Goal: Transaction & Acquisition: Purchase product/service

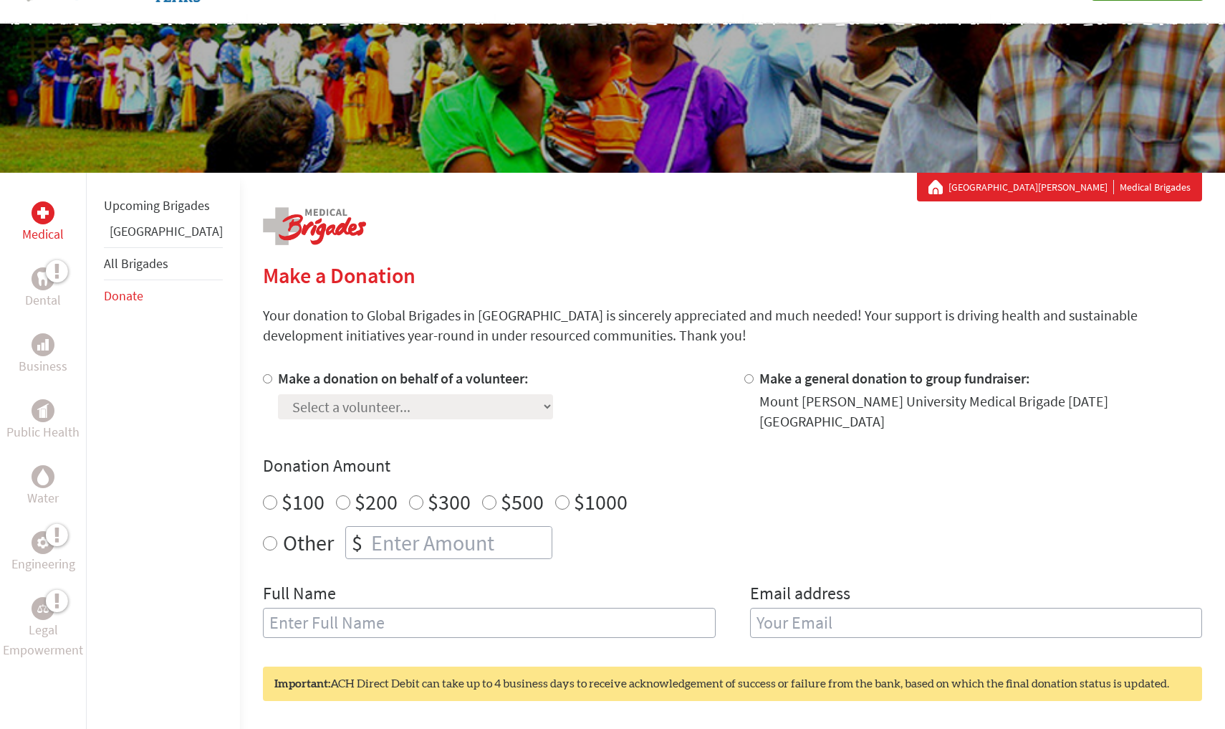
scroll to position [99, 0]
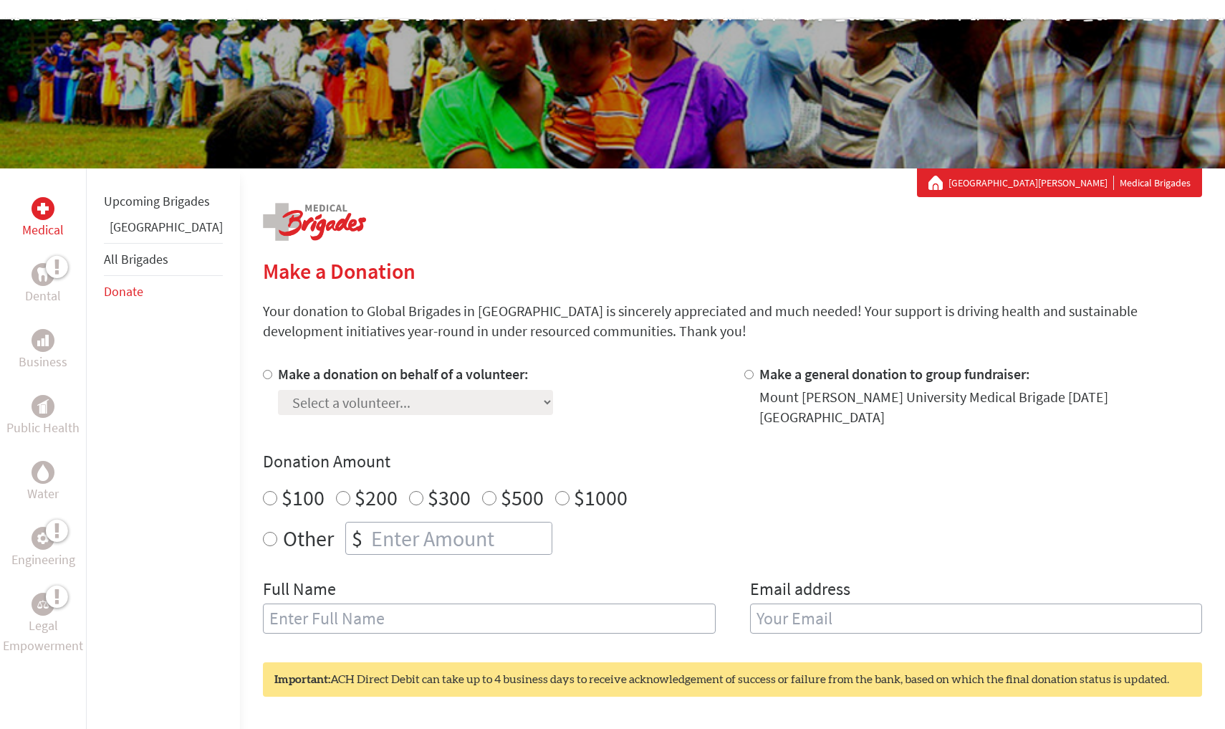
click at [263, 378] on input "Make a donation on behalf of a volunteer:" at bounding box center [267, 374] width 9 height 9
radio input "true"
select select "60F569EF-6ADE-11EF-BF8B-42010A8A0043"
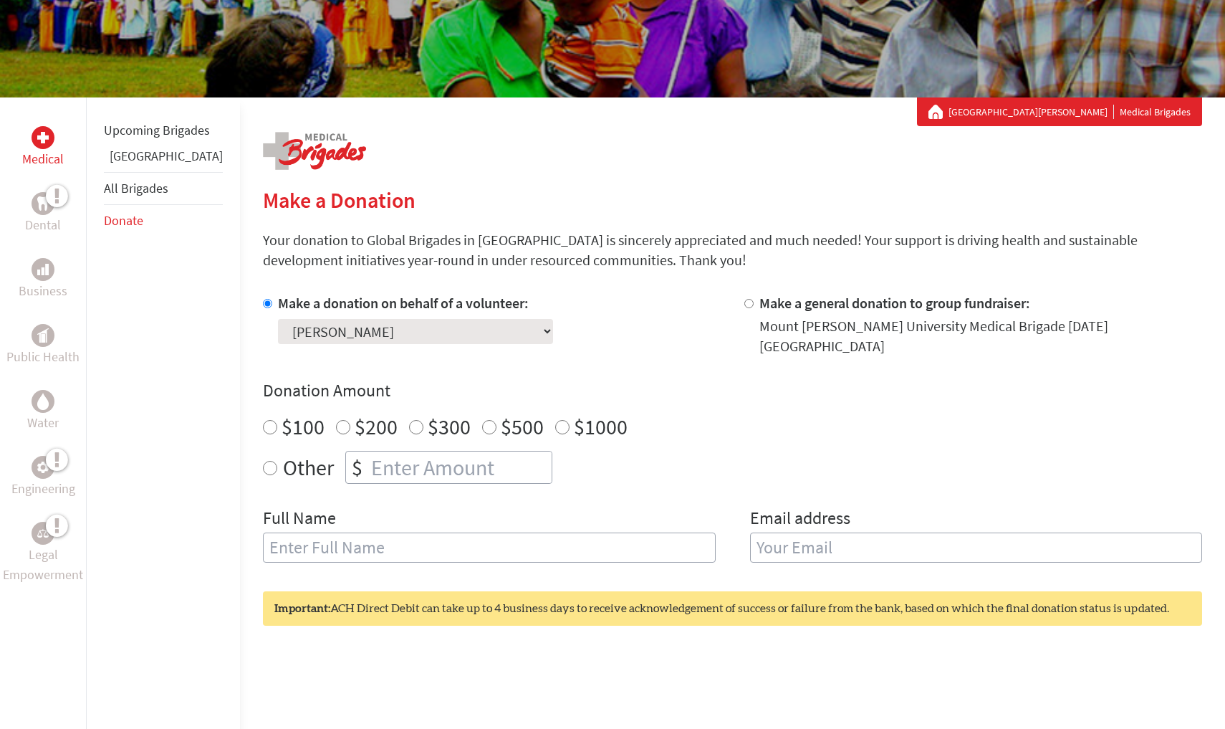
scroll to position [171, 0]
radio input "true"
click at [368, 454] on input "number" at bounding box center [459, 467] width 183 height 32
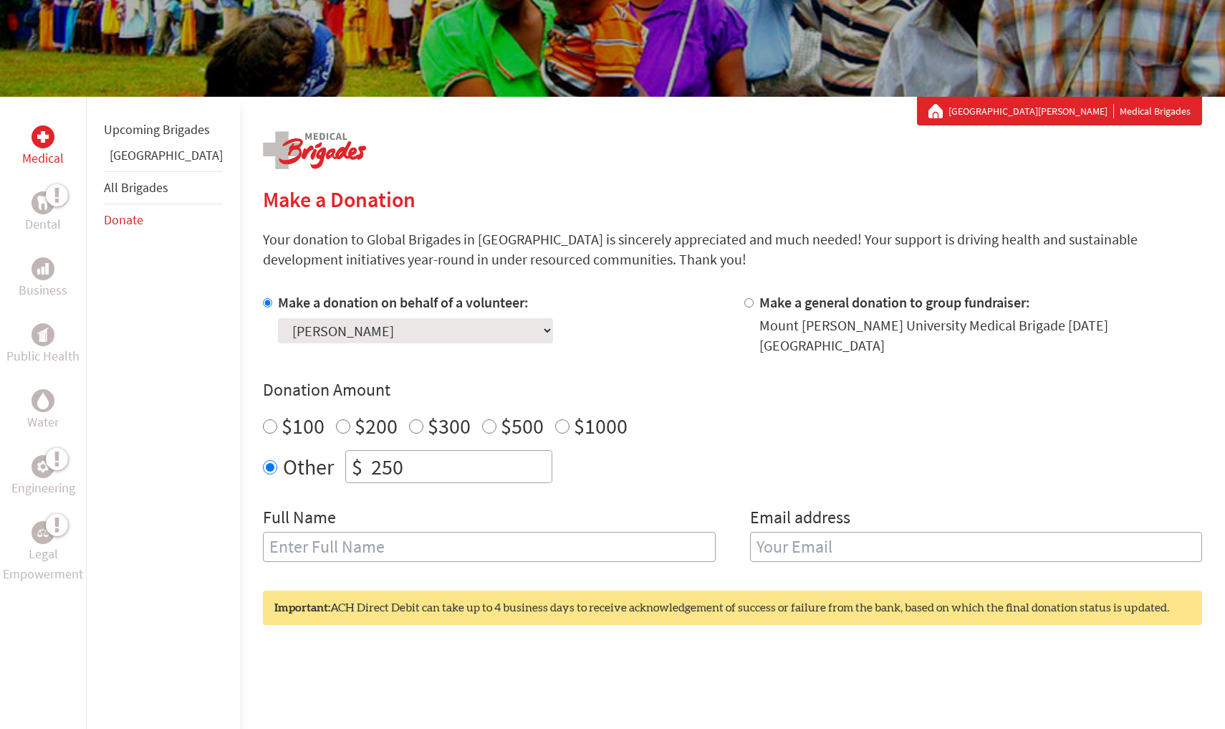
type input "250"
click at [642, 460] on div "Other $ 250" at bounding box center [732, 466] width 939 height 33
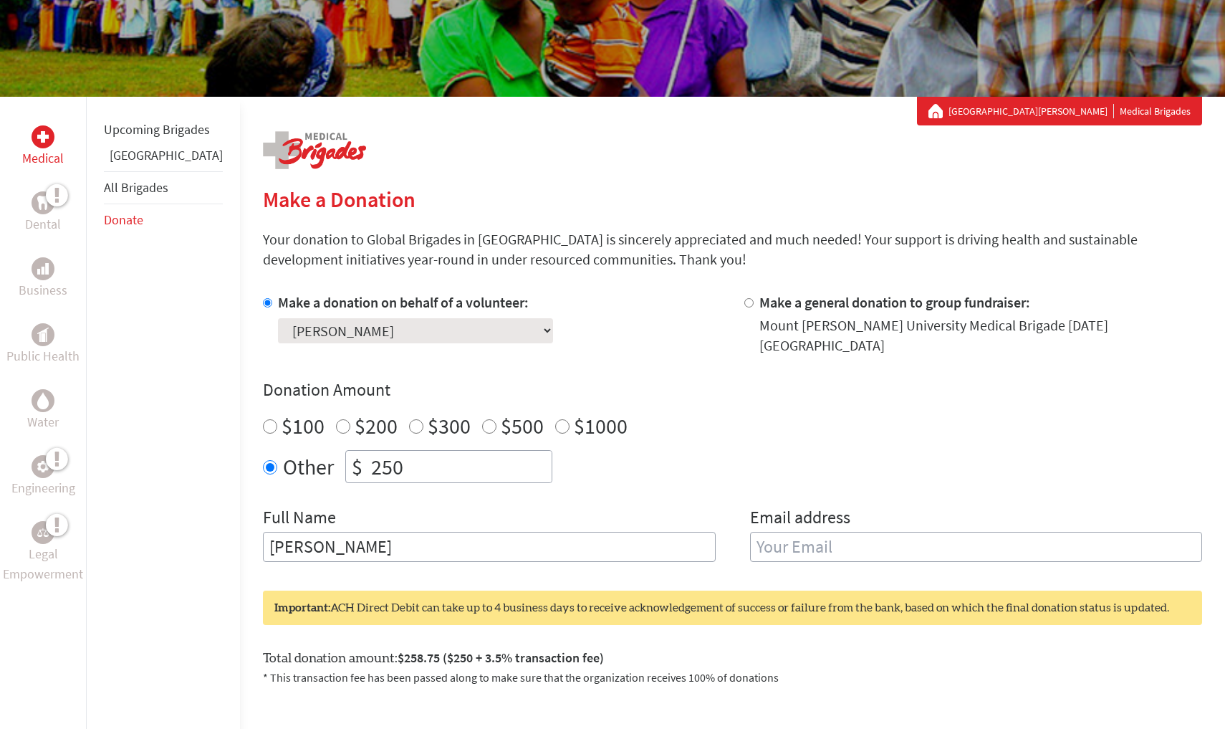
type input "[PERSON_NAME]"
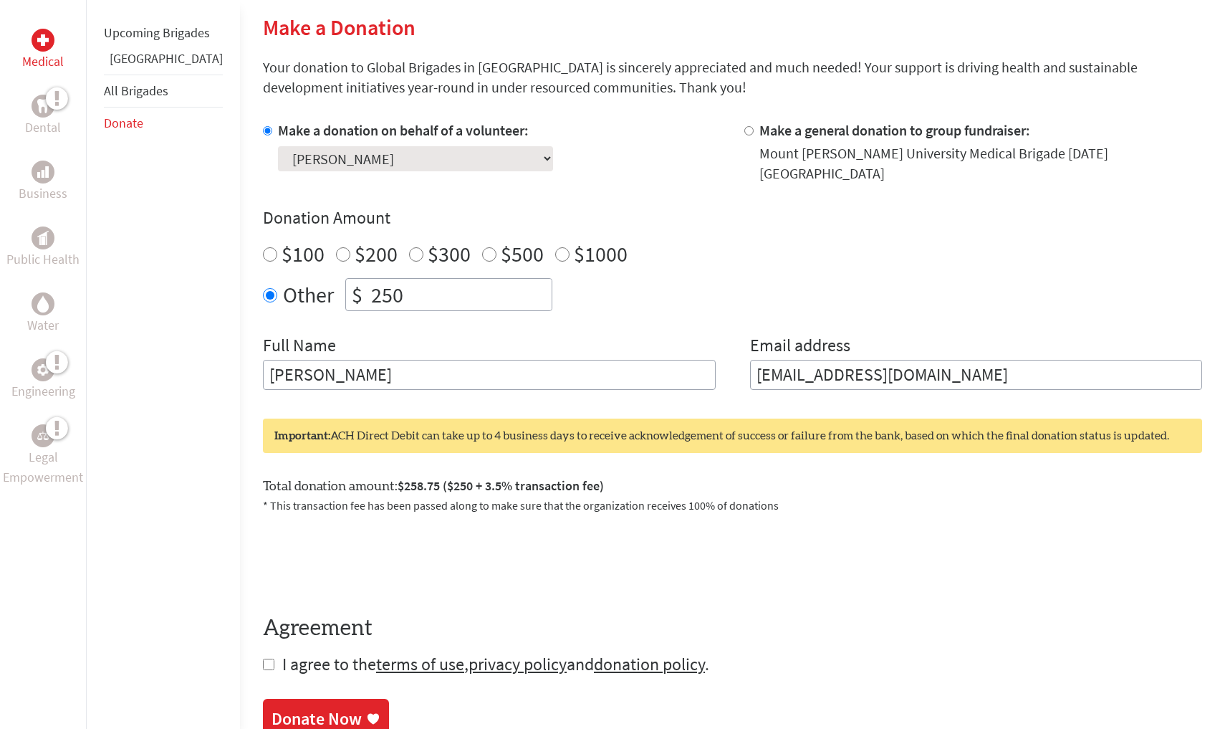
scroll to position [346, 0]
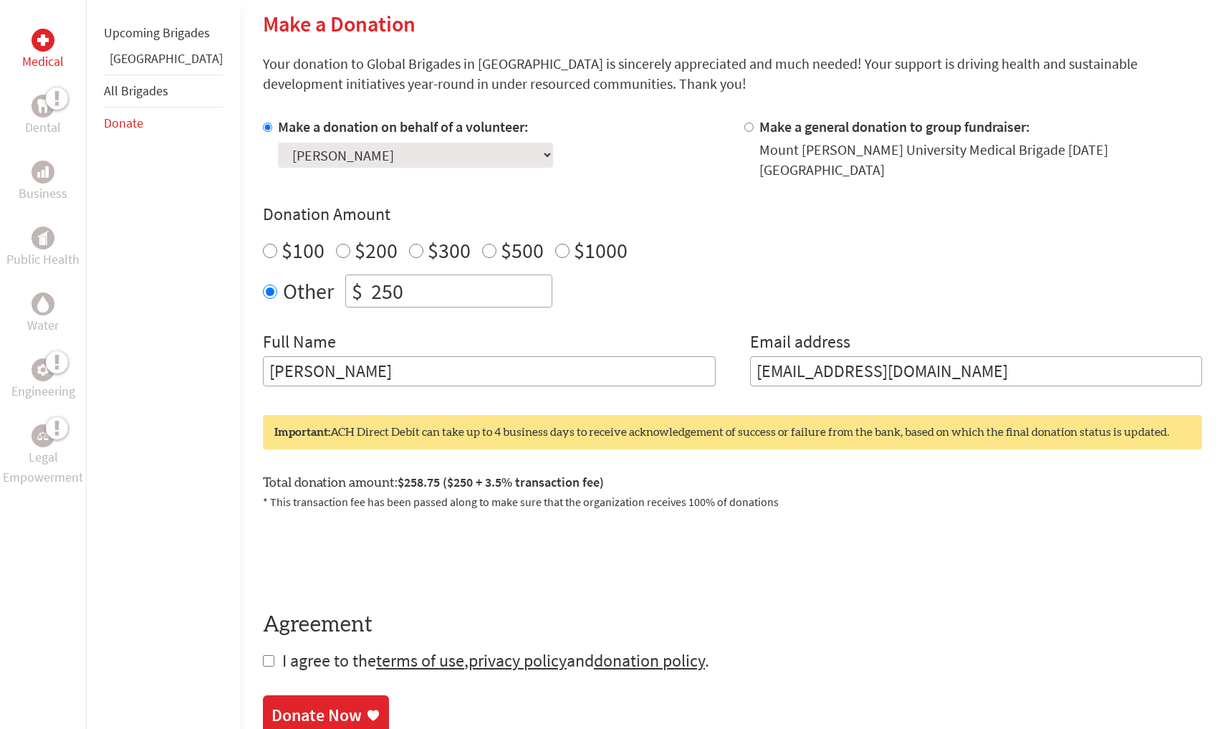
type input "[EMAIL_ADDRESS][DOMAIN_NAME]"
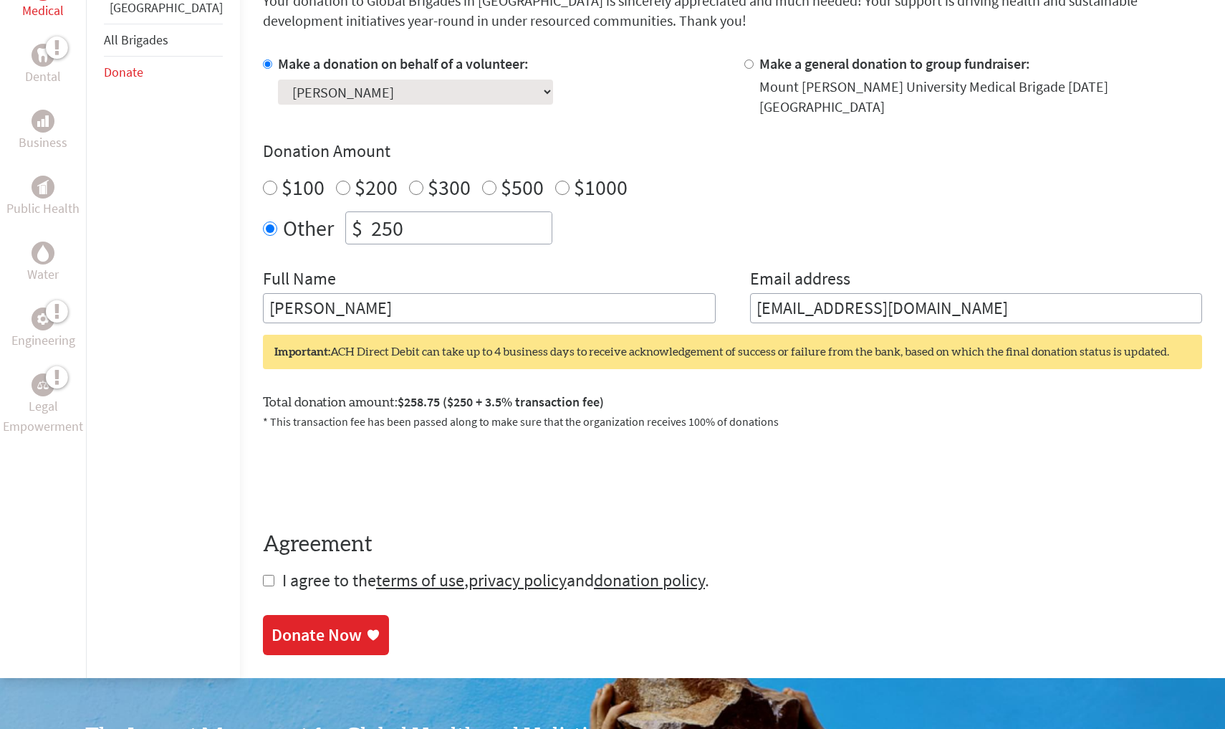
scroll to position [421, 0]
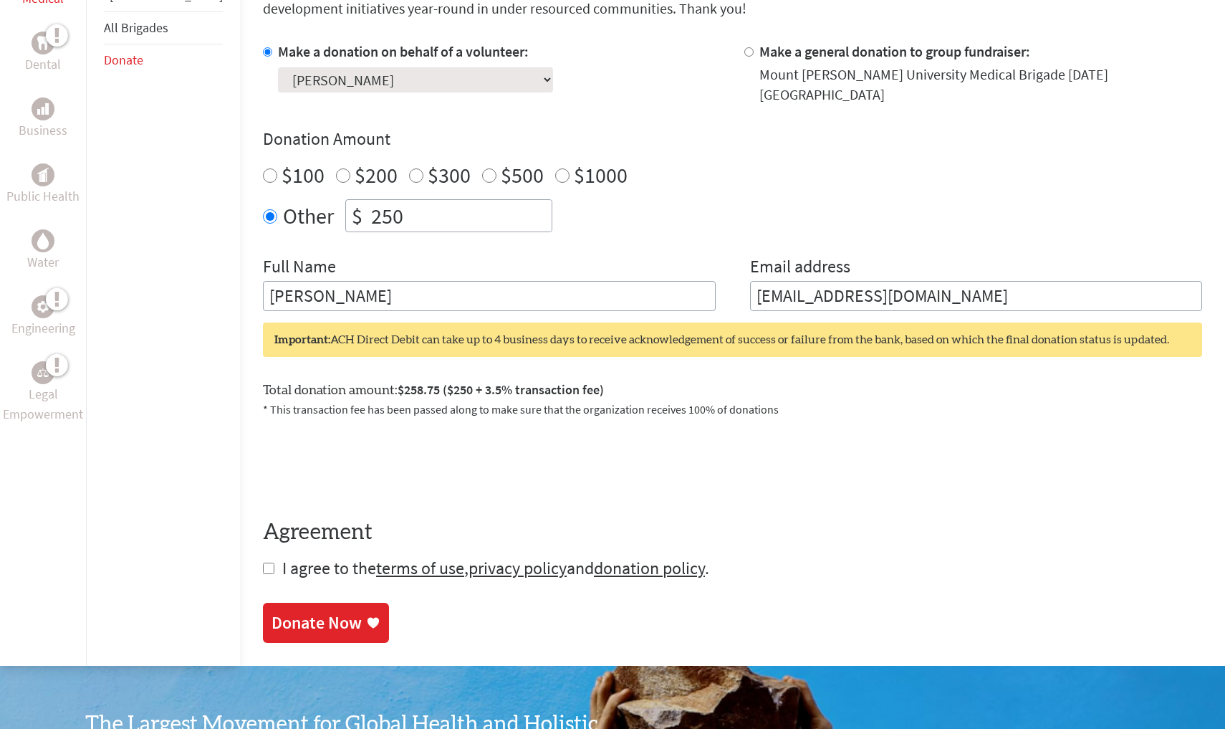
click at [263, 562] on input "checkbox" at bounding box center [268, 567] width 11 height 11
checkbox input "true"
click at [273, 613] on div "Donate Now" at bounding box center [317, 624] width 90 height 23
